Goal: Navigation & Orientation: Find specific page/section

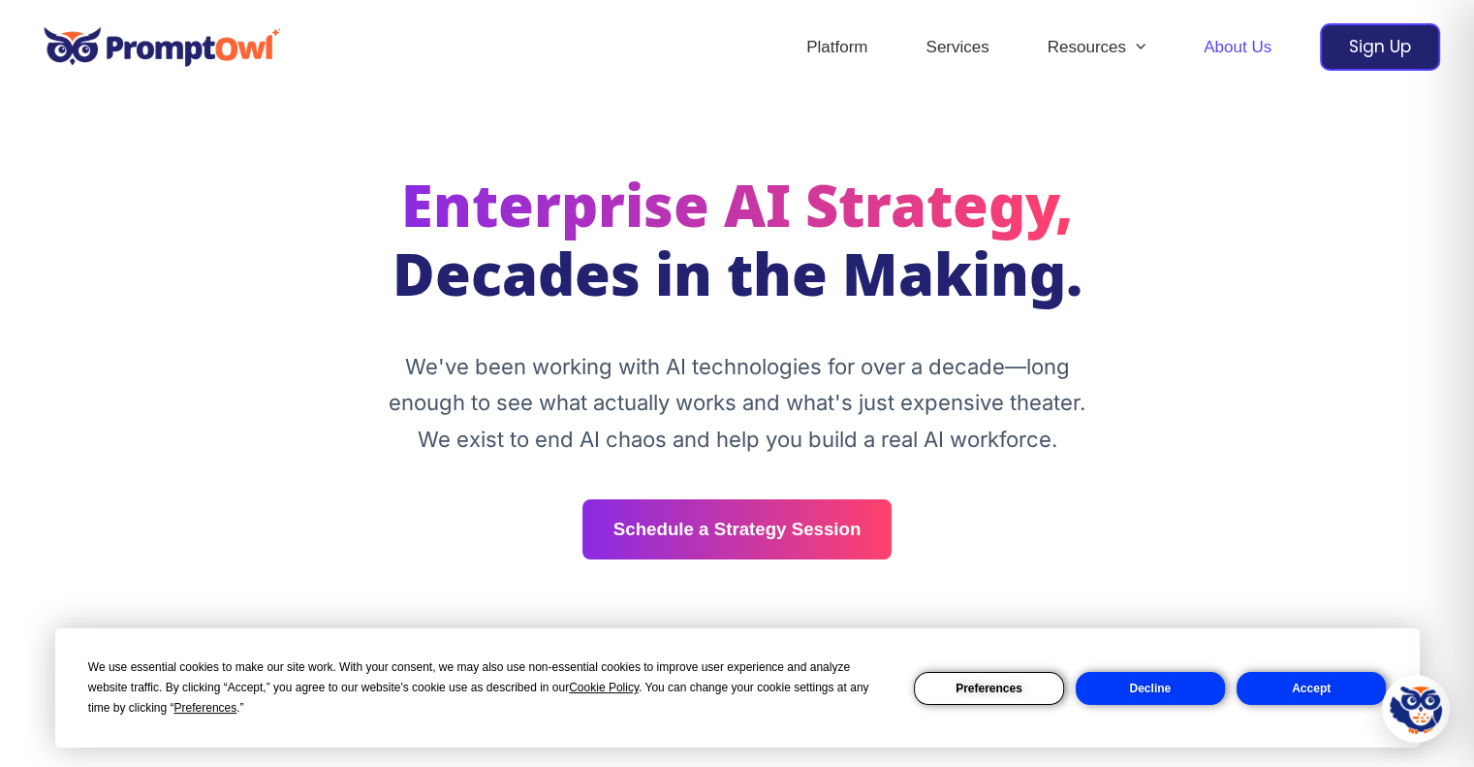
click at [1175, 688] on button "Decline" at bounding box center [1150, 688] width 149 height 33
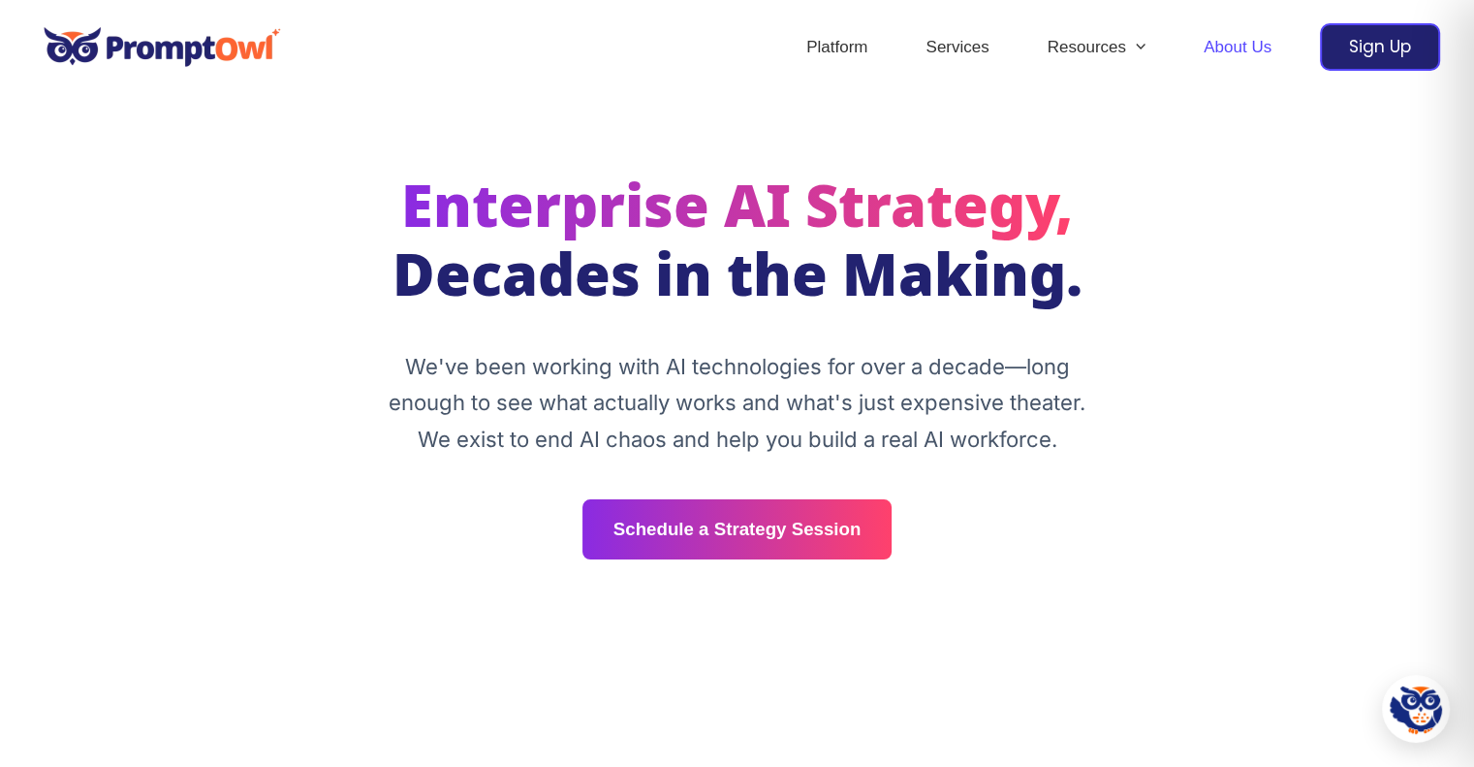
click at [1225, 46] on link "About Us" at bounding box center [1238, 48] width 126 height 68
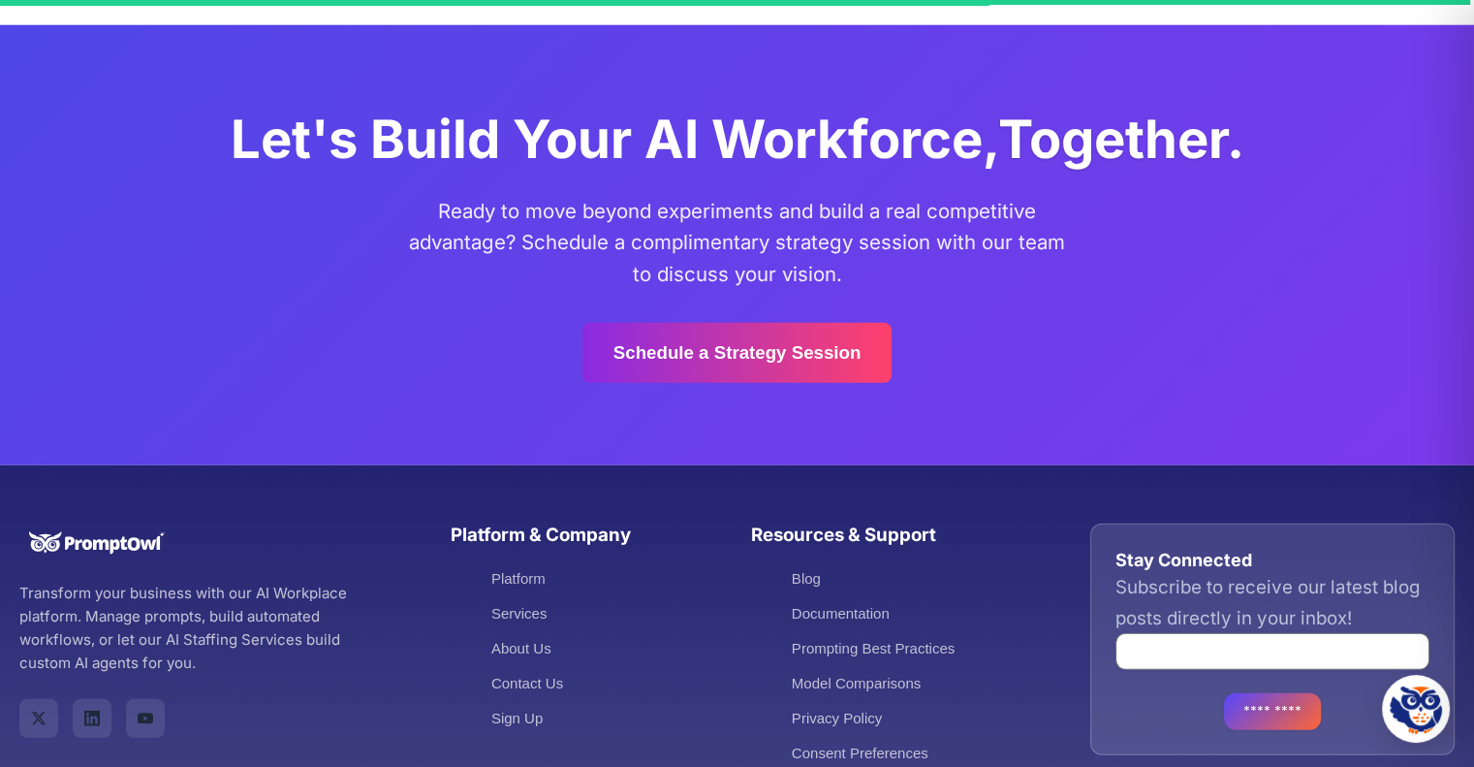
scroll to position [5373, 0]
